Goal: Contribute content: Add original content to the website for others to see

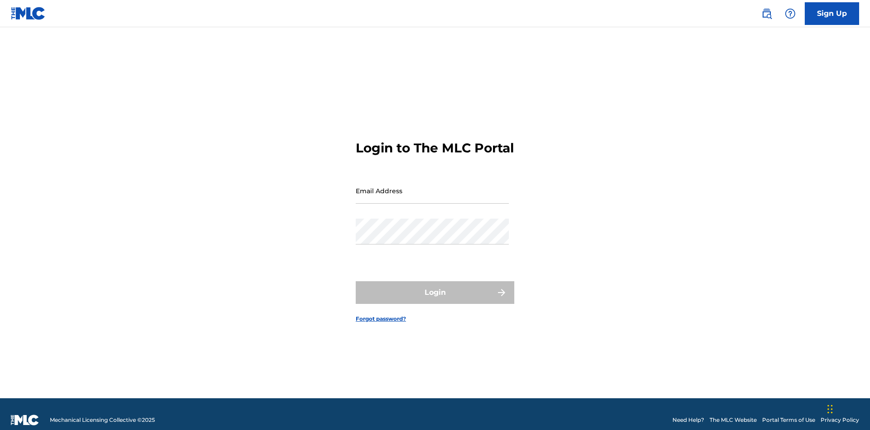
scroll to position [12, 0]
click at [432, 186] on input "Email Address" at bounding box center [432, 191] width 153 height 26
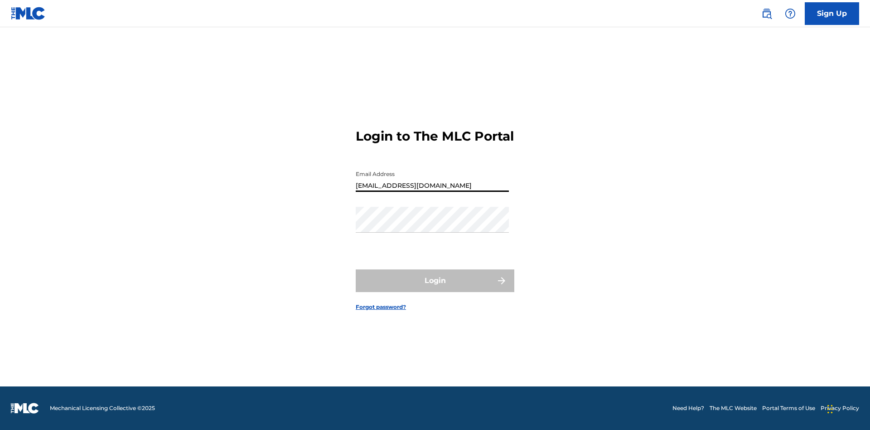
type input "[EMAIL_ADDRESS][DOMAIN_NAME]"
click at [435, 288] on button "Login" at bounding box center [435, 280] width 159 height 23
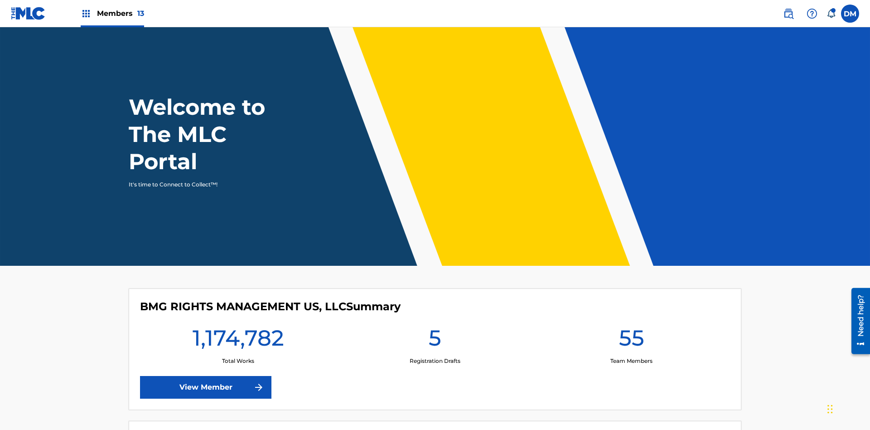
click at [112, 13] on span "Members 13" at bounding box center [120, 13] width 47 height 10
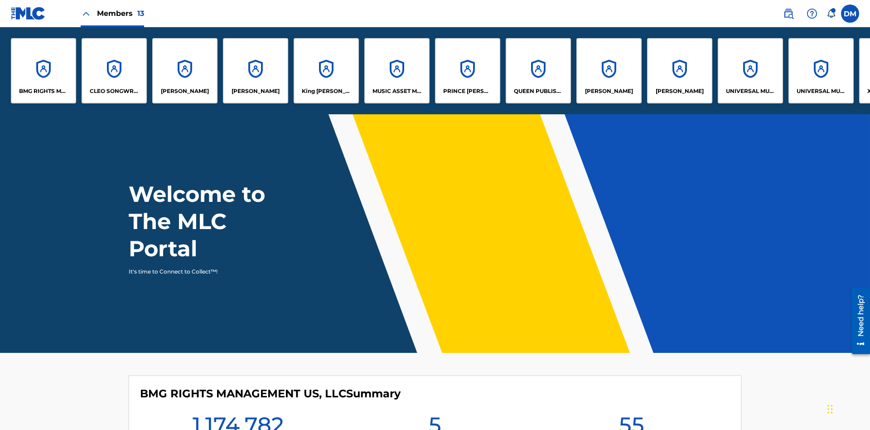
click at [750, 91] on p "UNIVERSAL MUSIC PUB GROUP" at bounding box center [750, 91] width 49 height 8
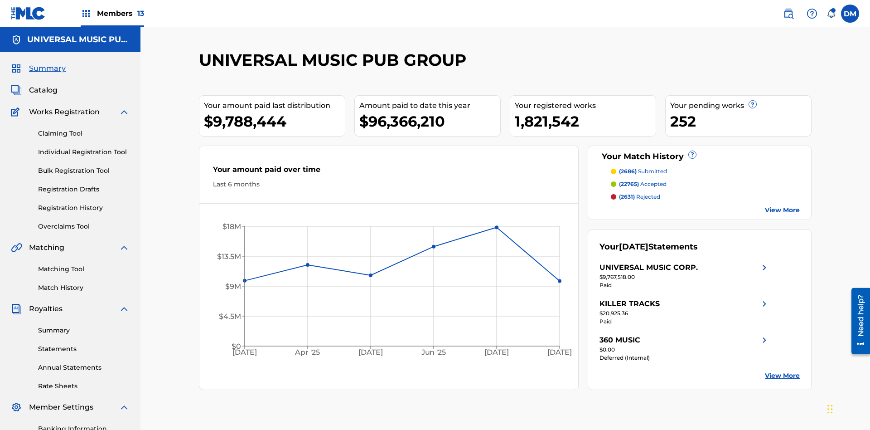
click at [84, 147] on link "Individual Registration Tool" at bounding box center [84, 152] width 92 height 10
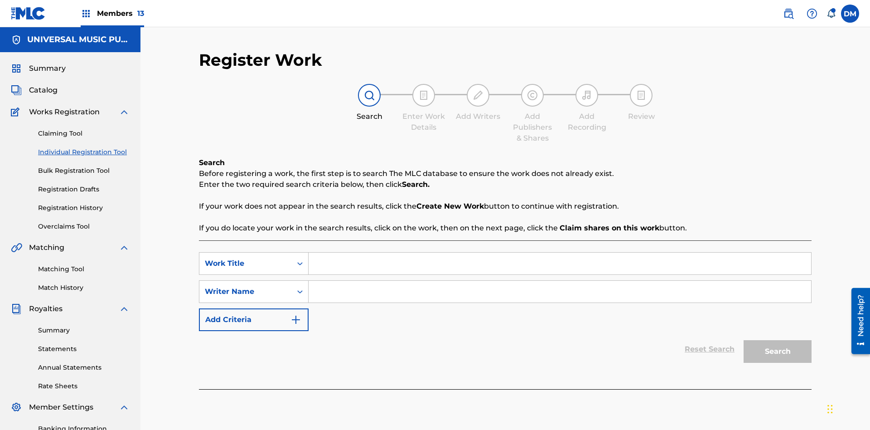
click at [560, 253] on input "Search Form" at bounding box center [560, 264] width 503 height 22
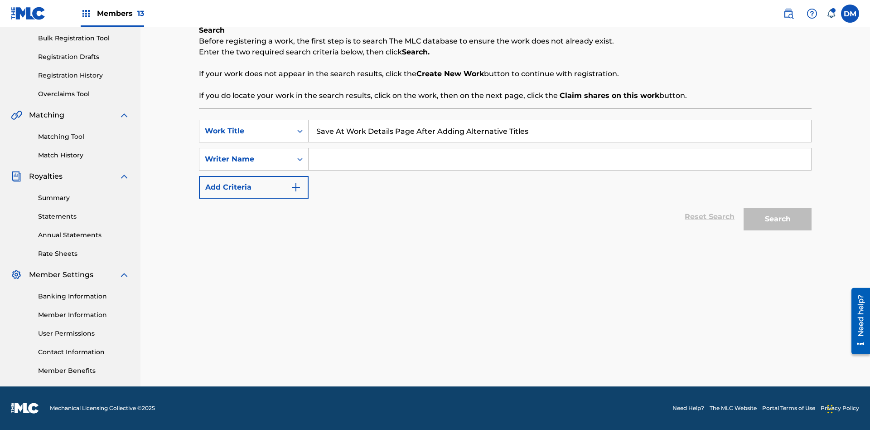
type input "Save At Work Details Page After Adding Alternative Titles"
click at [560, 159] on input "Search Form" at bounding box center [560, 159] width 503 height 22
type input "QWERTYUIOP"
click at [778, 219] on button "Search" at bounding box center [778, 219] width 68 height 23
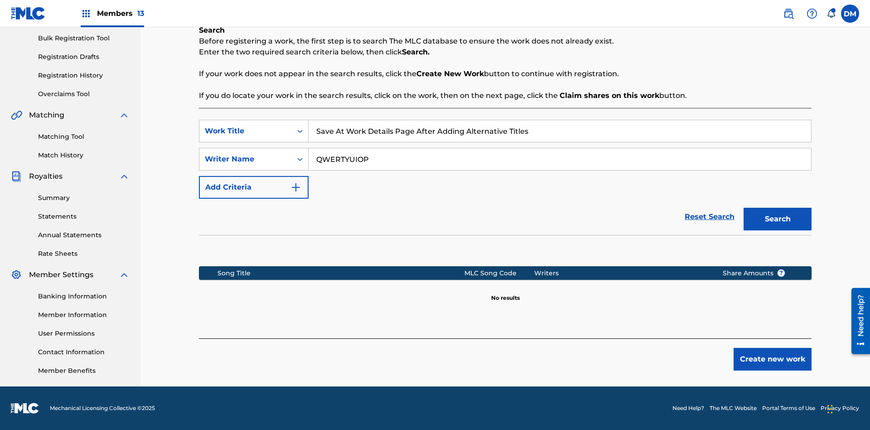
click at [773, 359] on button "Create new work" at bounding box center [773, 359] width 78 height 23
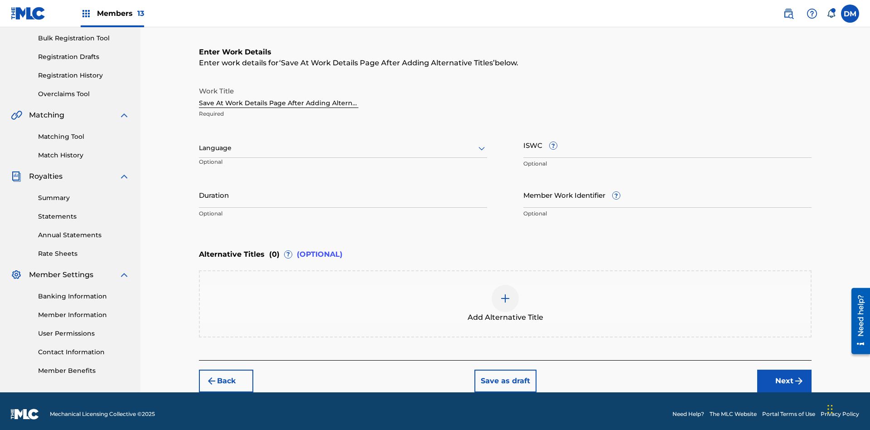
click at [343, 189] on input "Duration" at bounding box center [343, 195] width 288 height 26
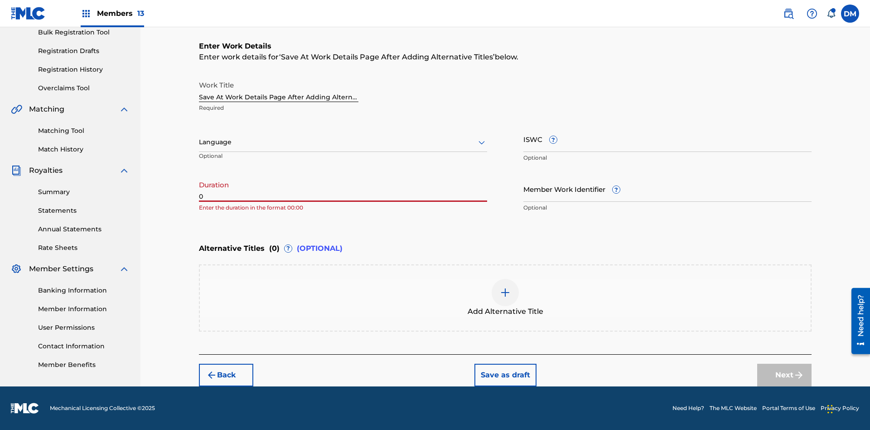
click at [343, 189] on input "0" at bounding box center [343, 189] width 288 height 26
type input "00:00"
click at [482, 142] on icon at bounding box center [481, 142] width 11 height 11
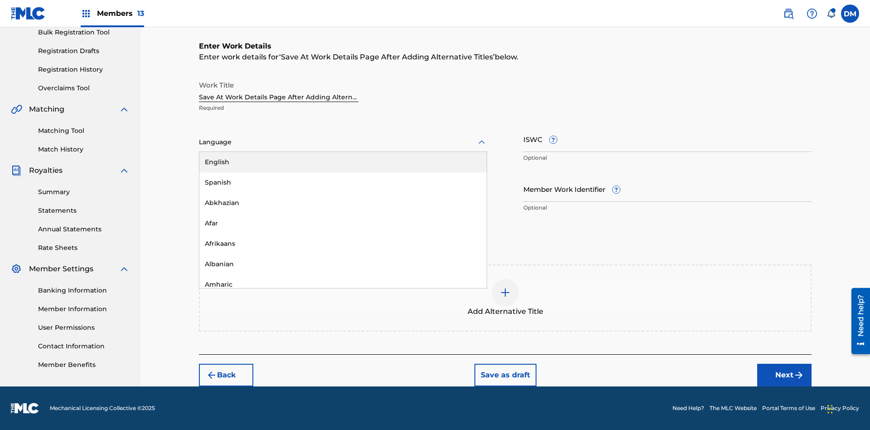
click at [343, 223] on div "Afar" at bounding box center [342, 223] width 287 height 20
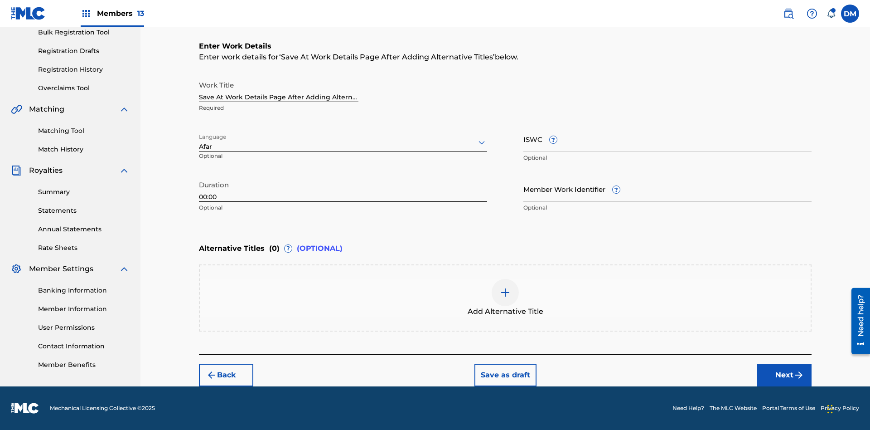
click at [668, 189] on input "Member Work Identifier ?" at bounding box center [668, 189] width 288 height 26
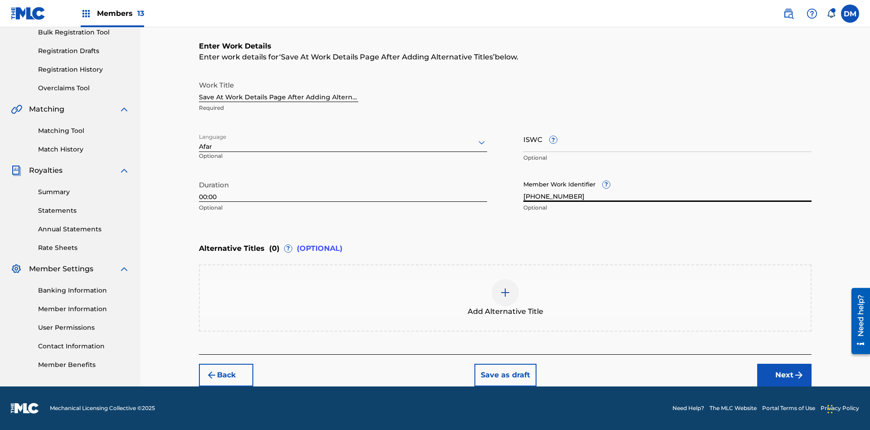
type input "[PHONE_NUMBER]"
click at [668, 139] on input "ISWC ?" at bounding box center [668, 139] width 288 height 26
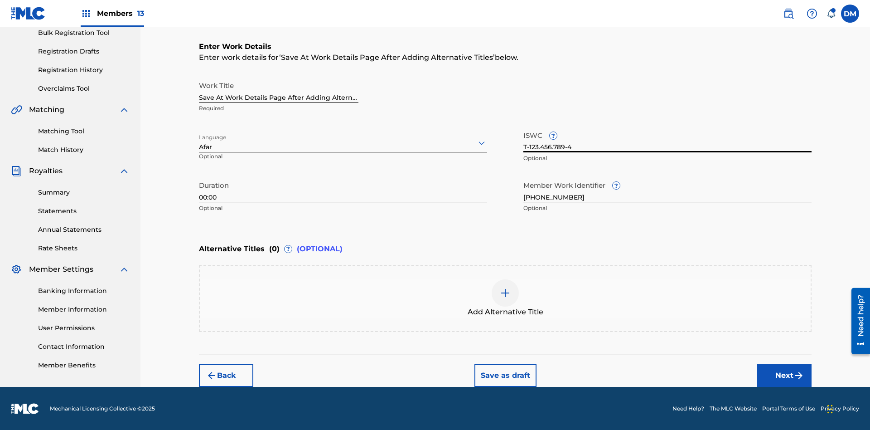
type input "T-123.456.789-4"
click at [505, 297] on img at bounding box center [505, 292] width 11 height 11
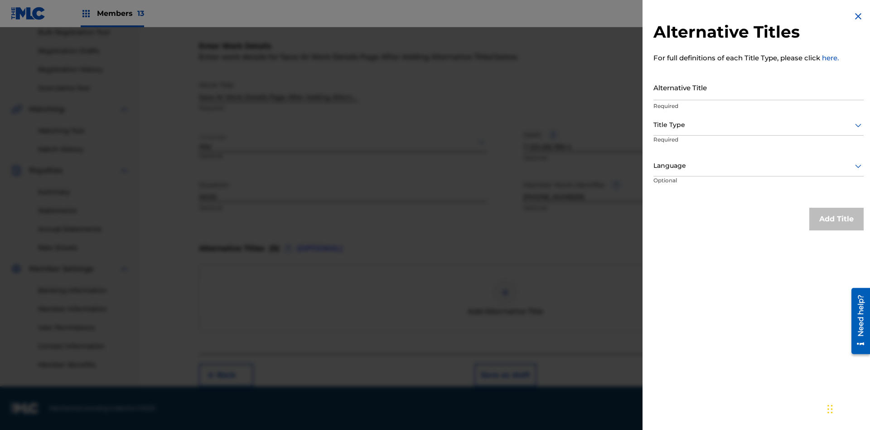
click at [759, 87] on input "Alternative Title" at bounding box center [759, 87] width 210 height 26
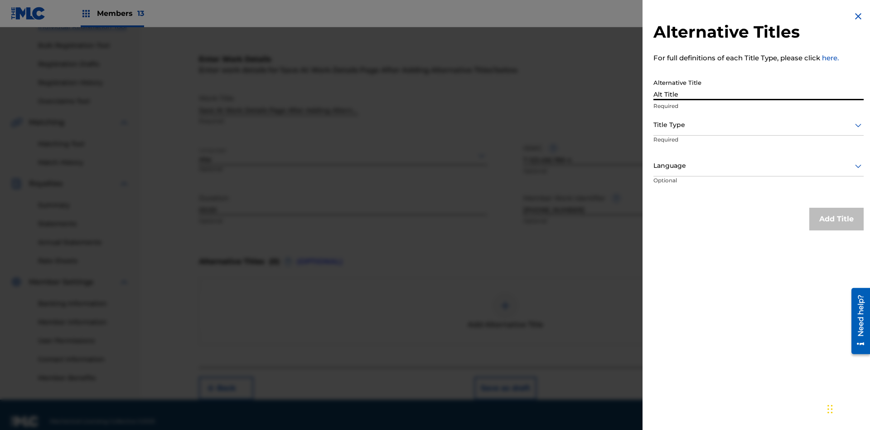
type input "Alt Title"
click at [759, 125] on div at bounding box center [759, 124] width 210 height 11
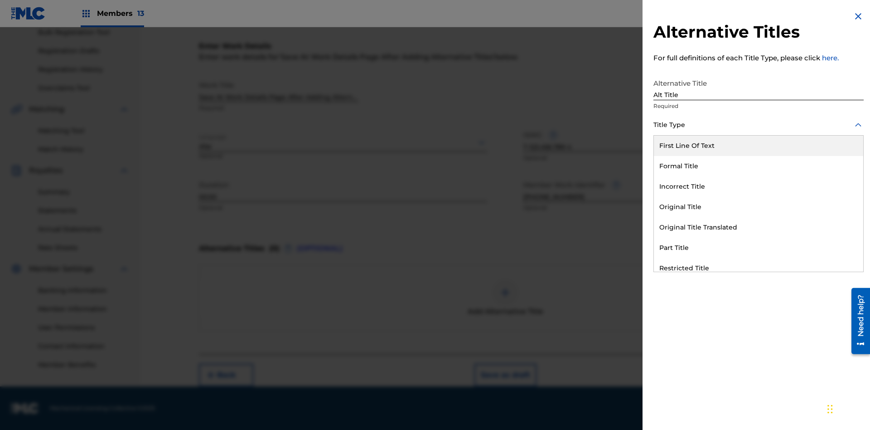
click at [759, 207] on div "Original Title" at bounding box center [758, 207] width 209 height 20
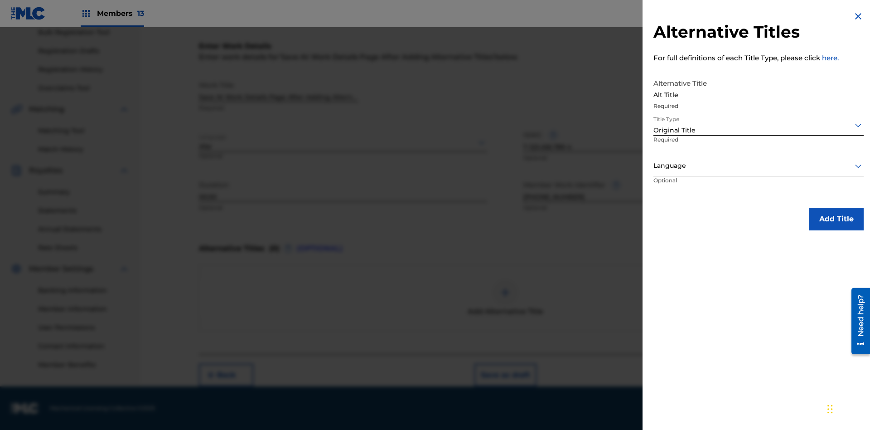
click at [759, 165] on div at bounding box center [759, 165] width 210 height 11
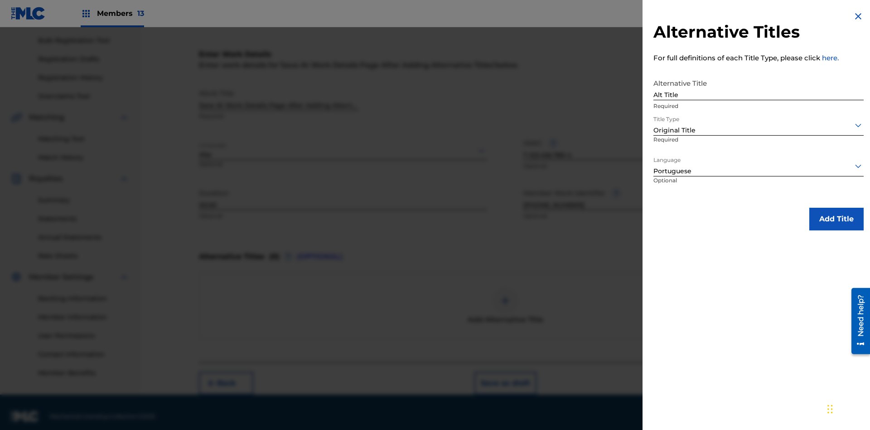
click at [837, 219] on button "Add Title" at bounding box center [837, 219] width 54 height 23
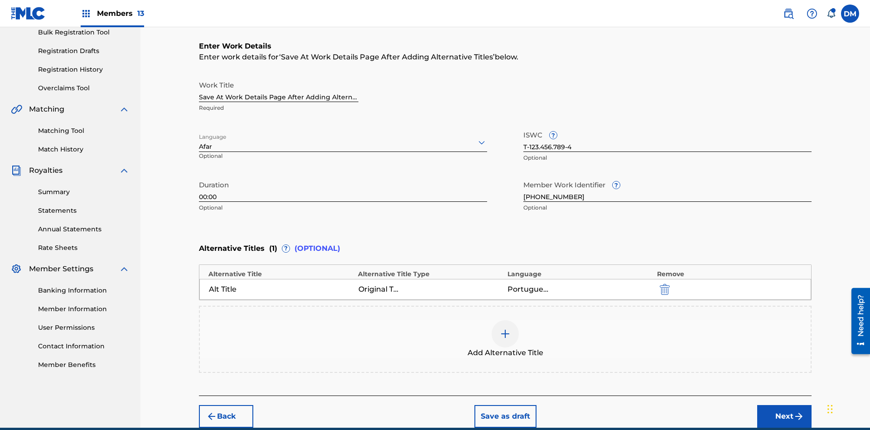
scroll to position [180, 0]
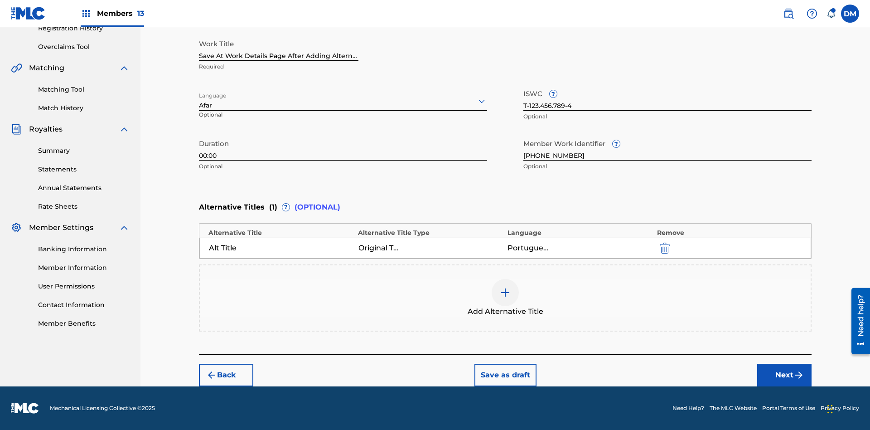
click at [505, 375] on button "Save as draft" at bounding box center [506, 375] width 62 height 23
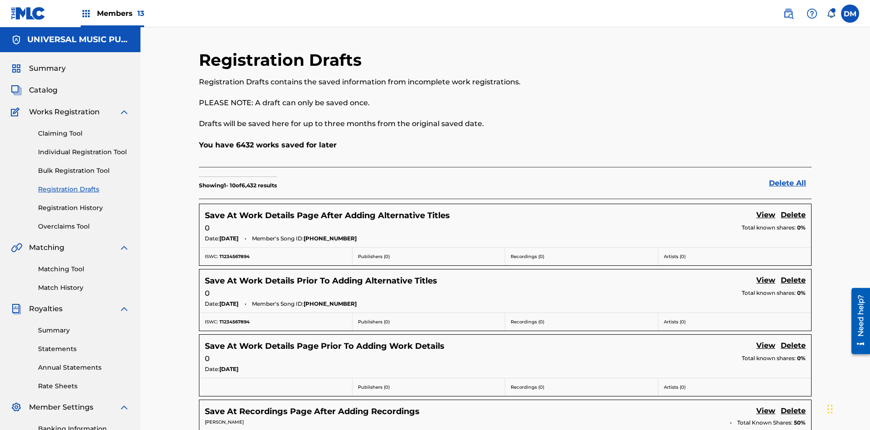
scroll to position [155, 0]
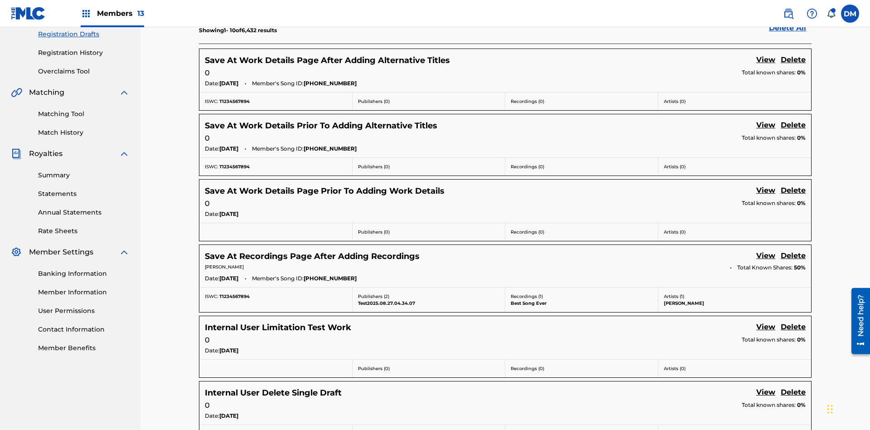
click at [766, 60] on link "View" at bounding box center [766, 60] width 19 height 12
